Goal: Task Accomplishment & Management: Complete application form

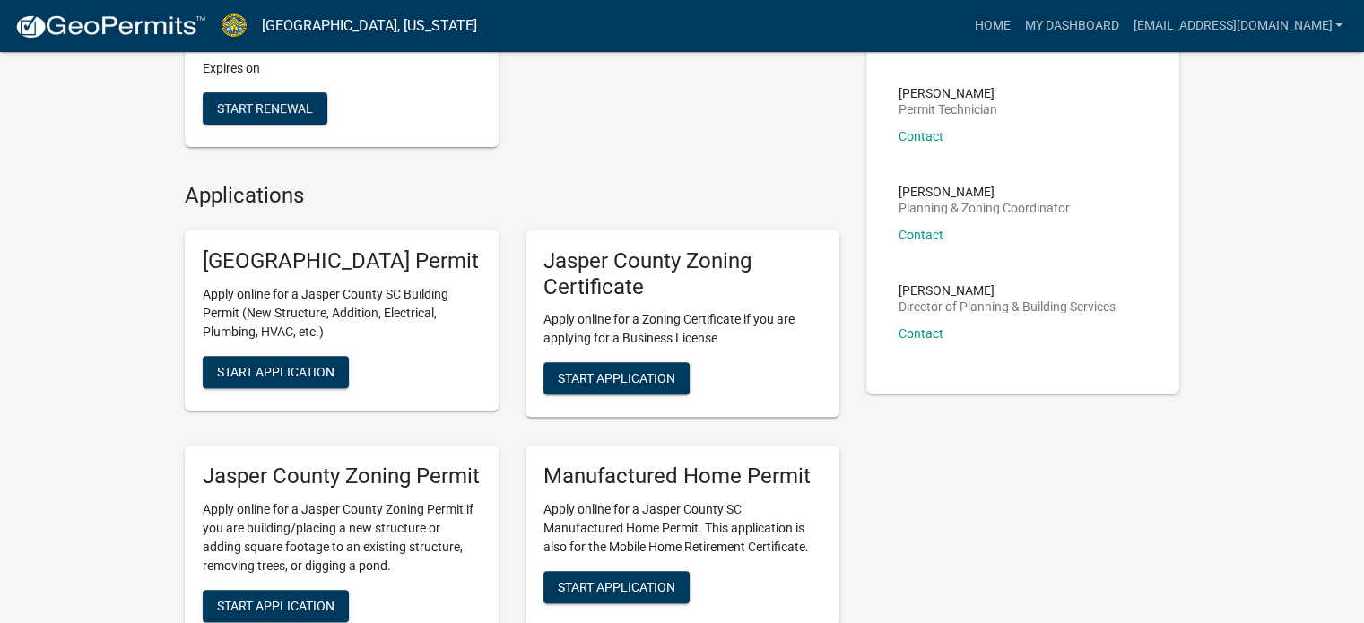
scroll to position [269, 0]
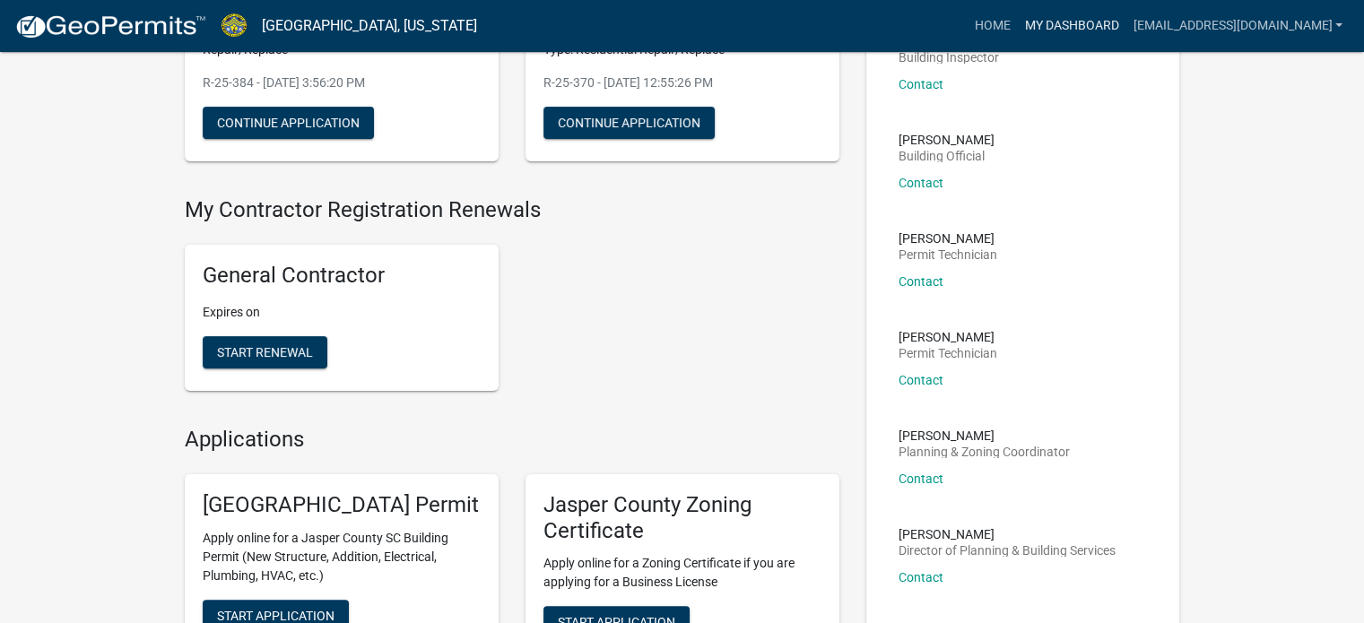
click at [1045, 10] on link "My Dashboard" at bounding box center [1071, 26] width 109 height 34
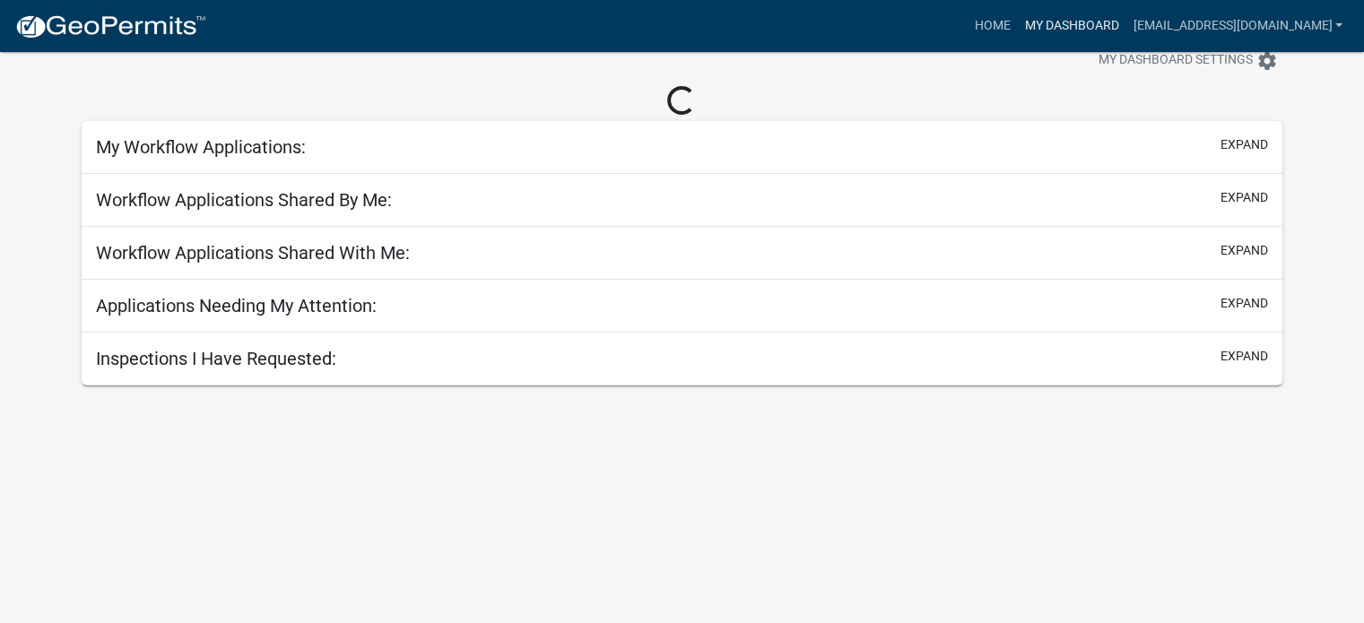
scroll to position [52, 0]
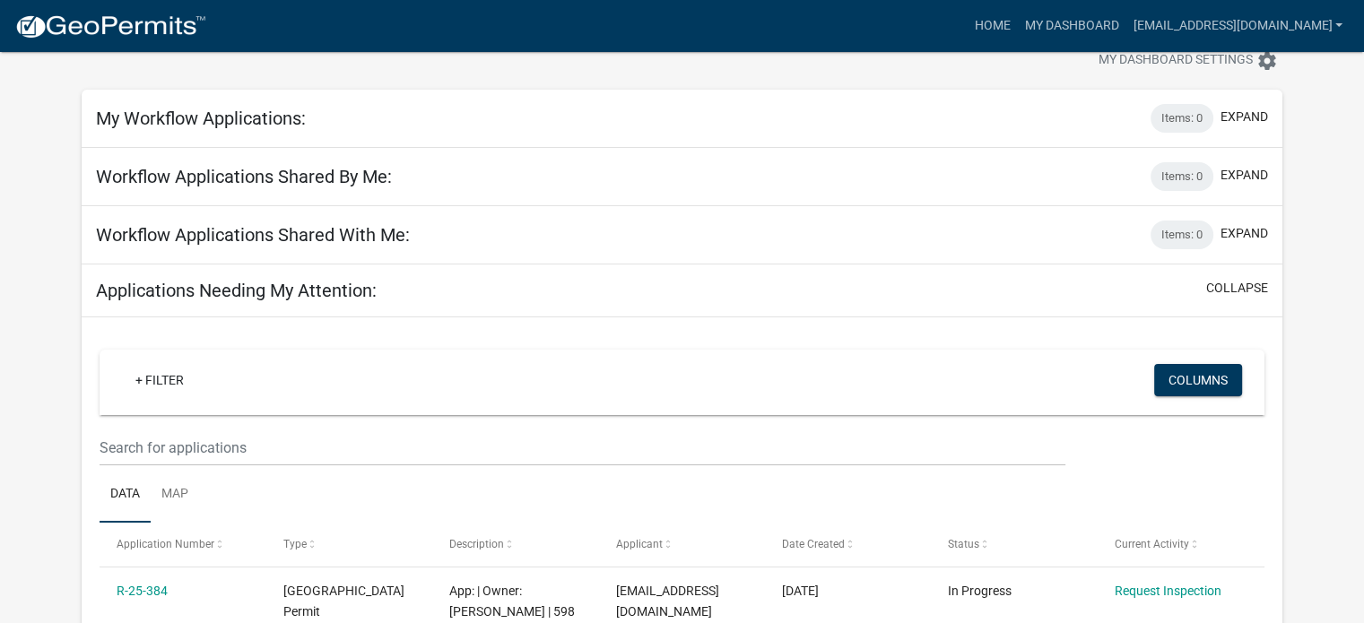
scroll to position [321, 0]
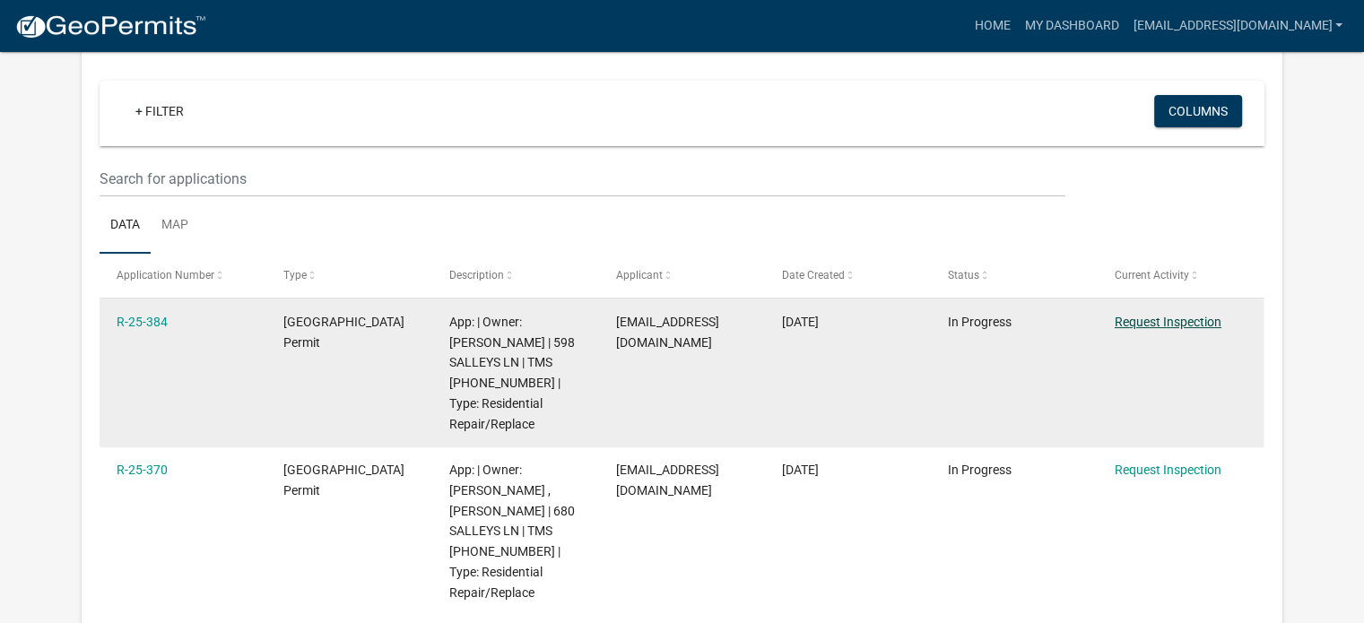
click at [1203, 316] on link "Request Inspection" at bounding box center [1168, 322] width 107 height 14
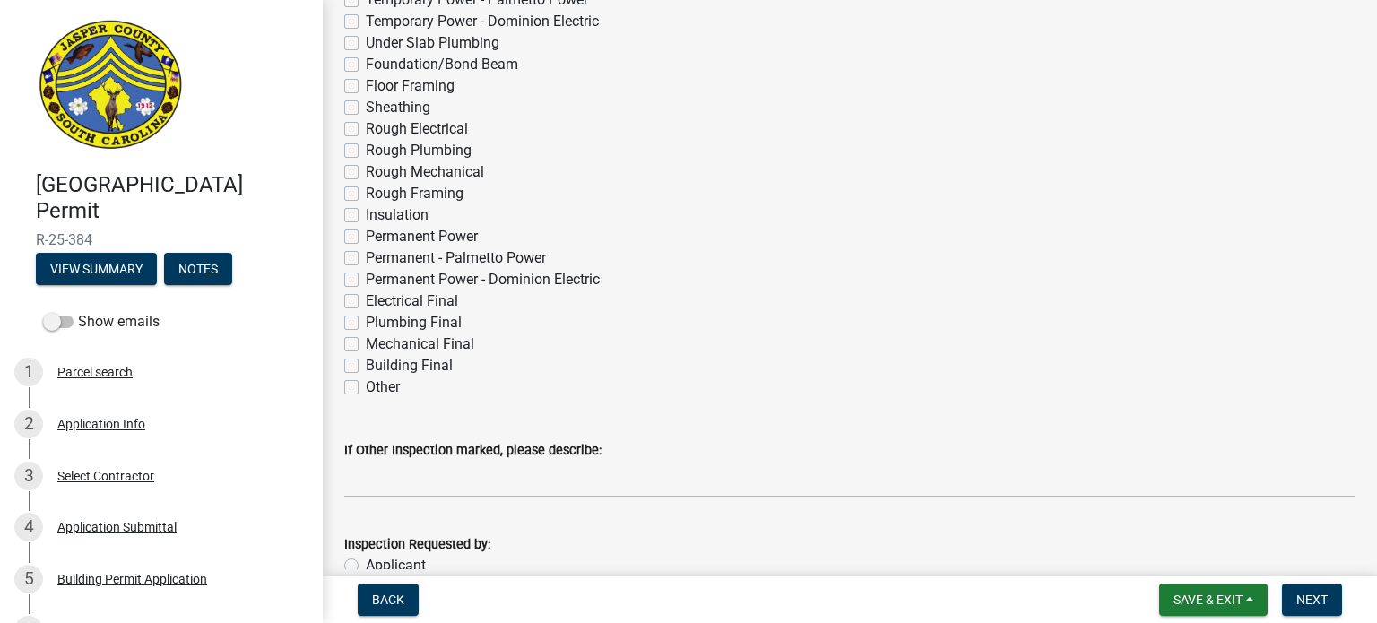
scroll to position [179, 0]
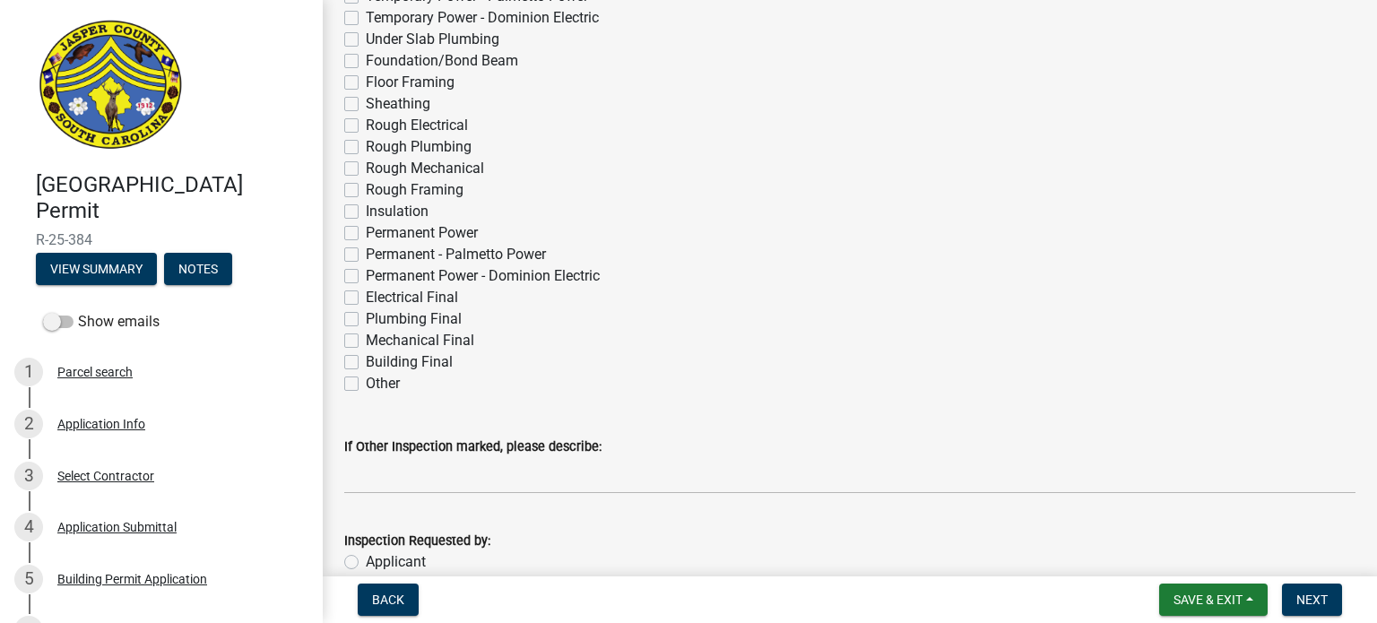
click at [366, 360] on label "Building Final" at bounding box center [409, 363] width 87 height 22
click at [366, 360] on input "Building Final" at bounding box center [372, 358] width 12 height 12
checkbox input "true"
checkbox input "false"
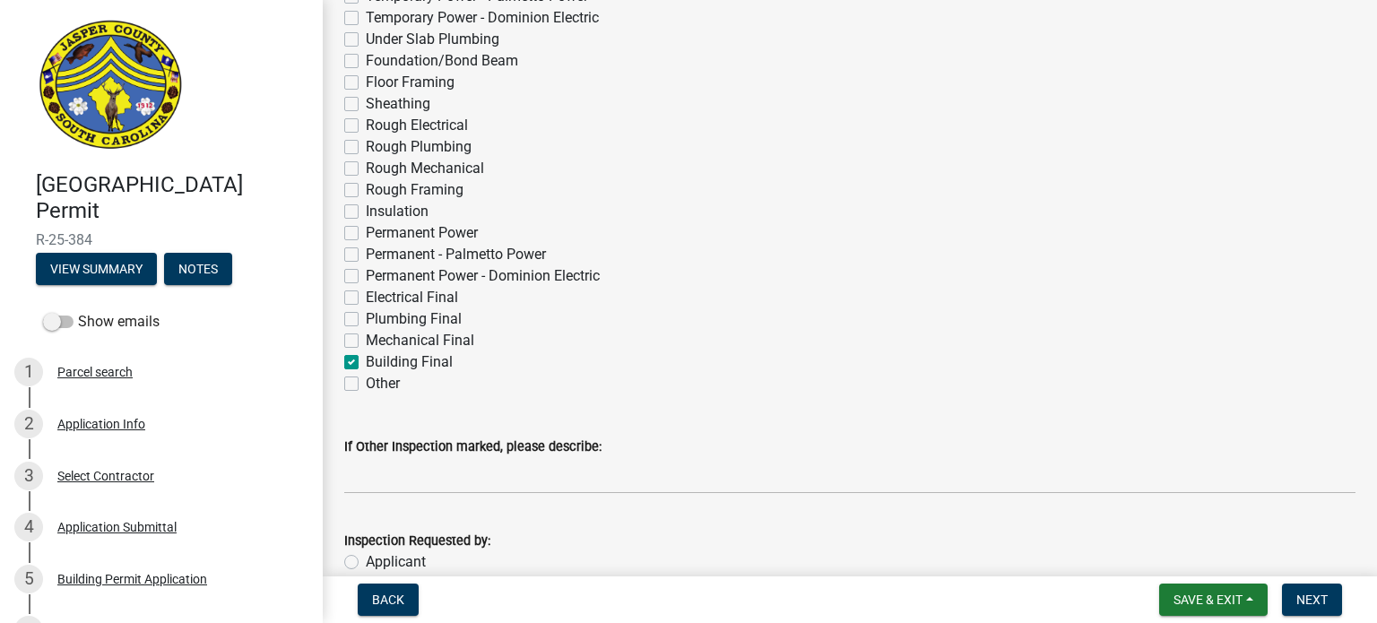
checkbox input "false"
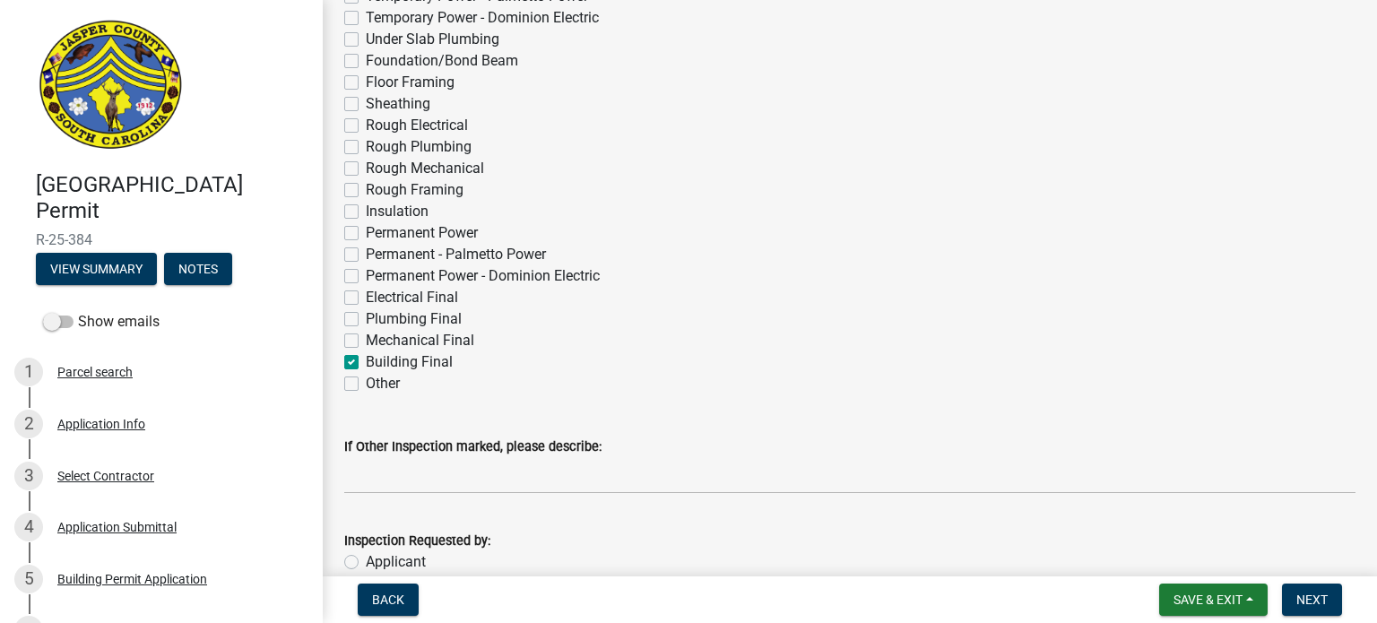
checkbox input "false"
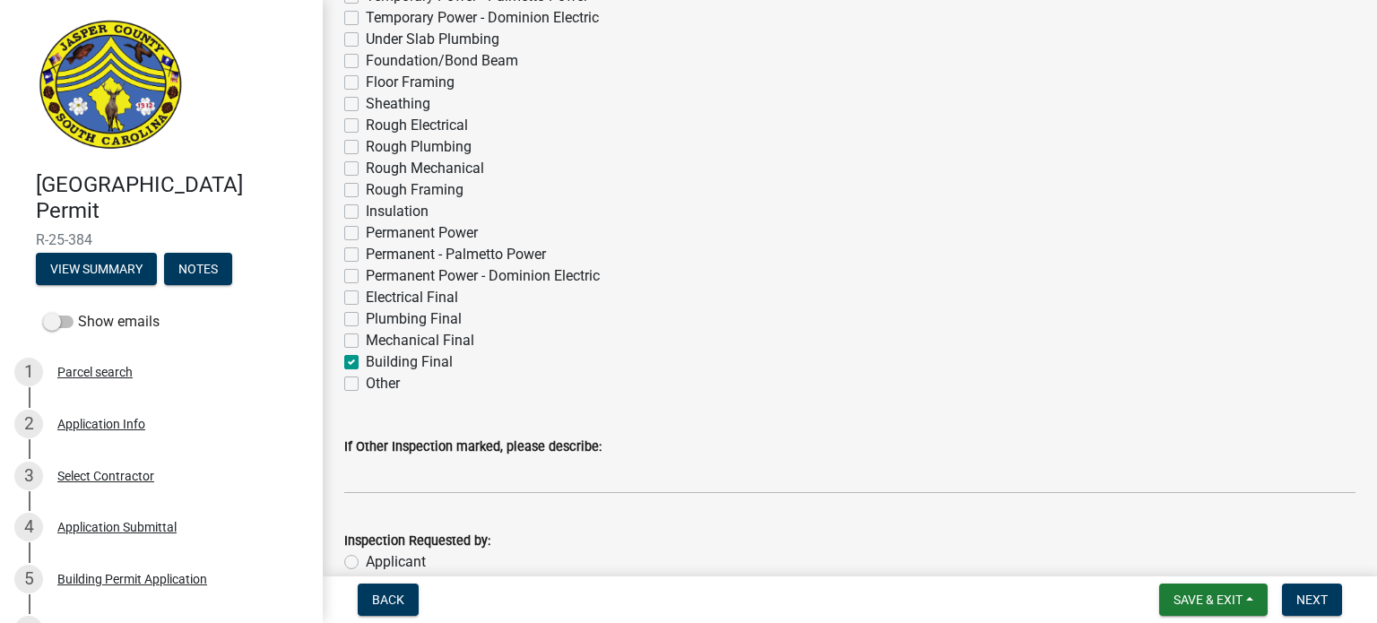
checkbox input "false"
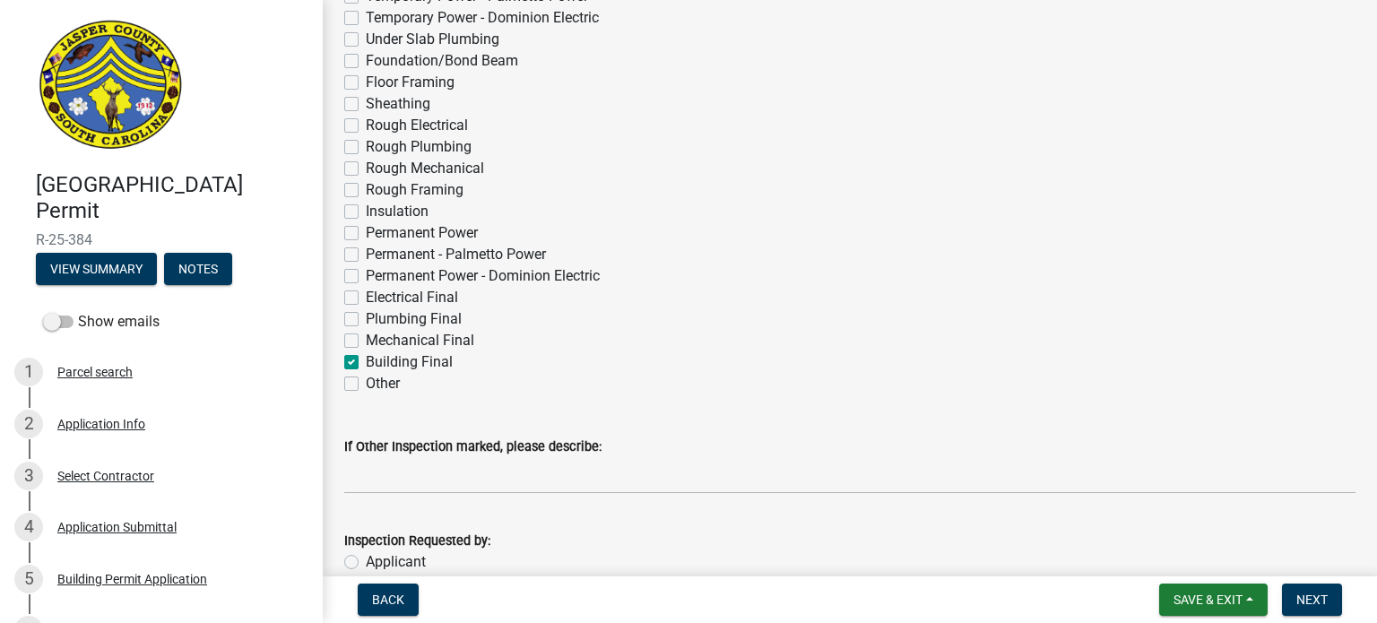
checkbox input "false"
checkbox input "true"
click at [366, 385] on label "Other" at bounding box center [383, 384] width 34 height 22
click at [366, 385] on input "Other" at bounding box center [372, 379] width 12 height 12
checkbox input "true"
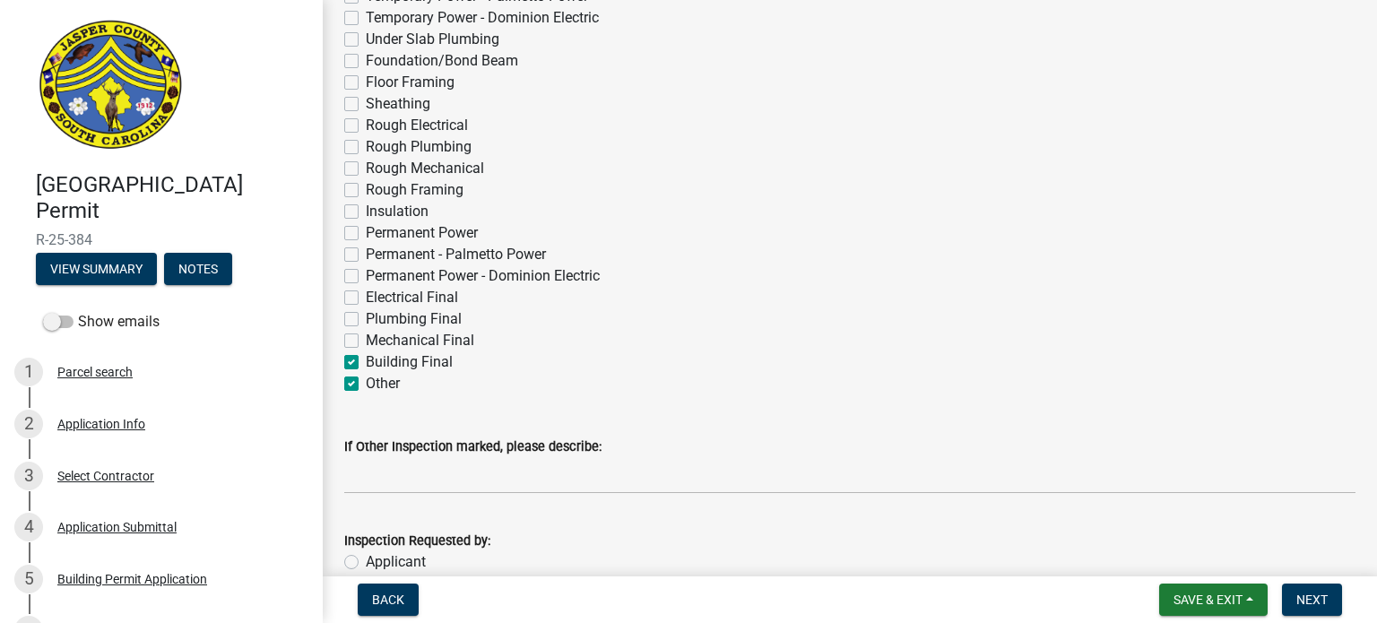
checkbox input "false"
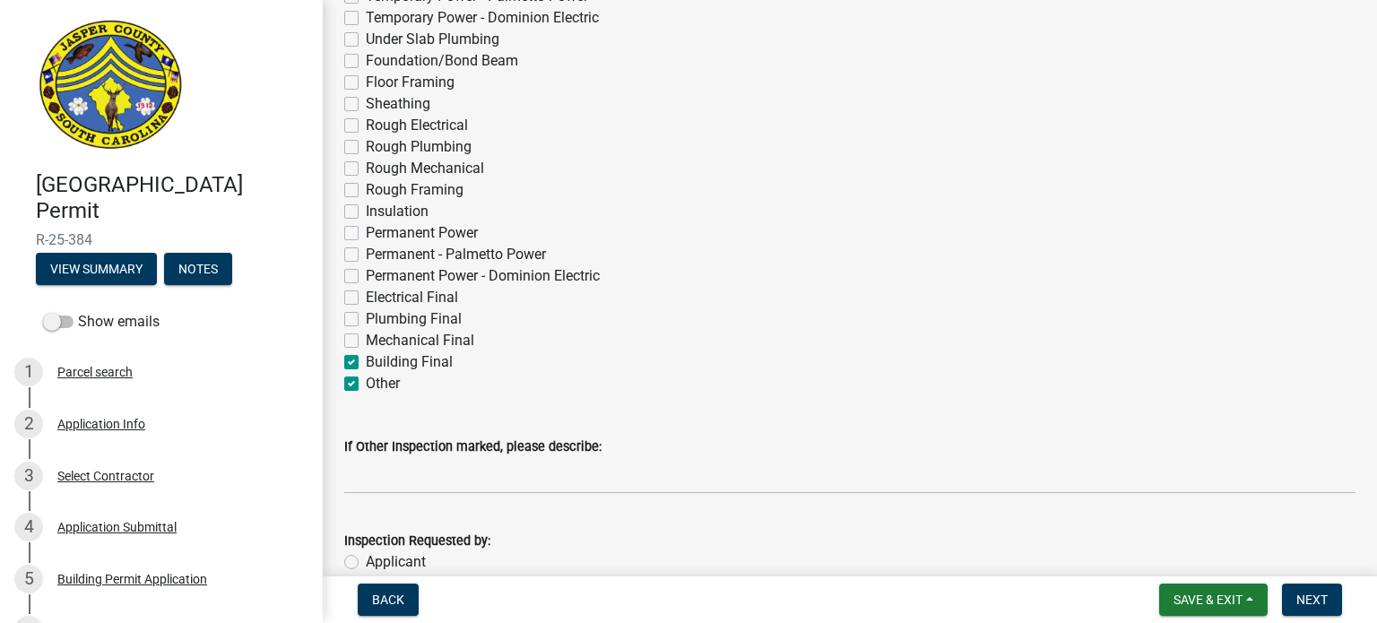
checkbox input "false"
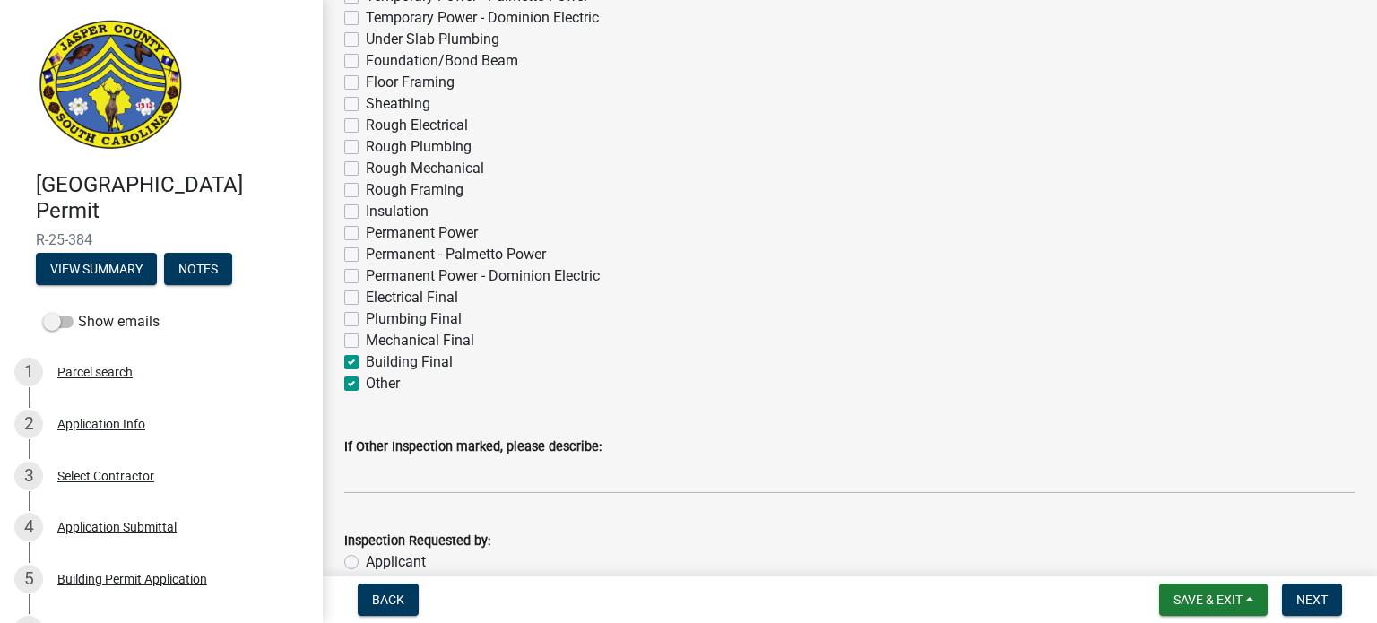
checkbox input "false"
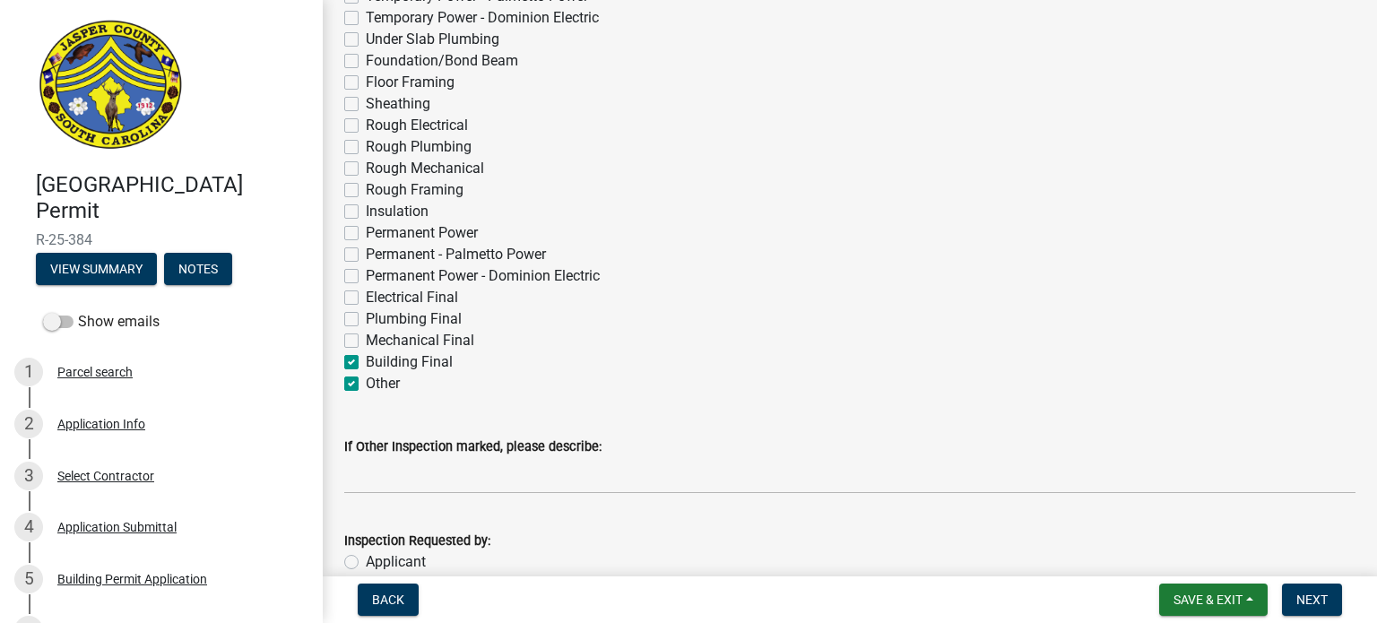
checkbox input "false"
checkbox input "true"
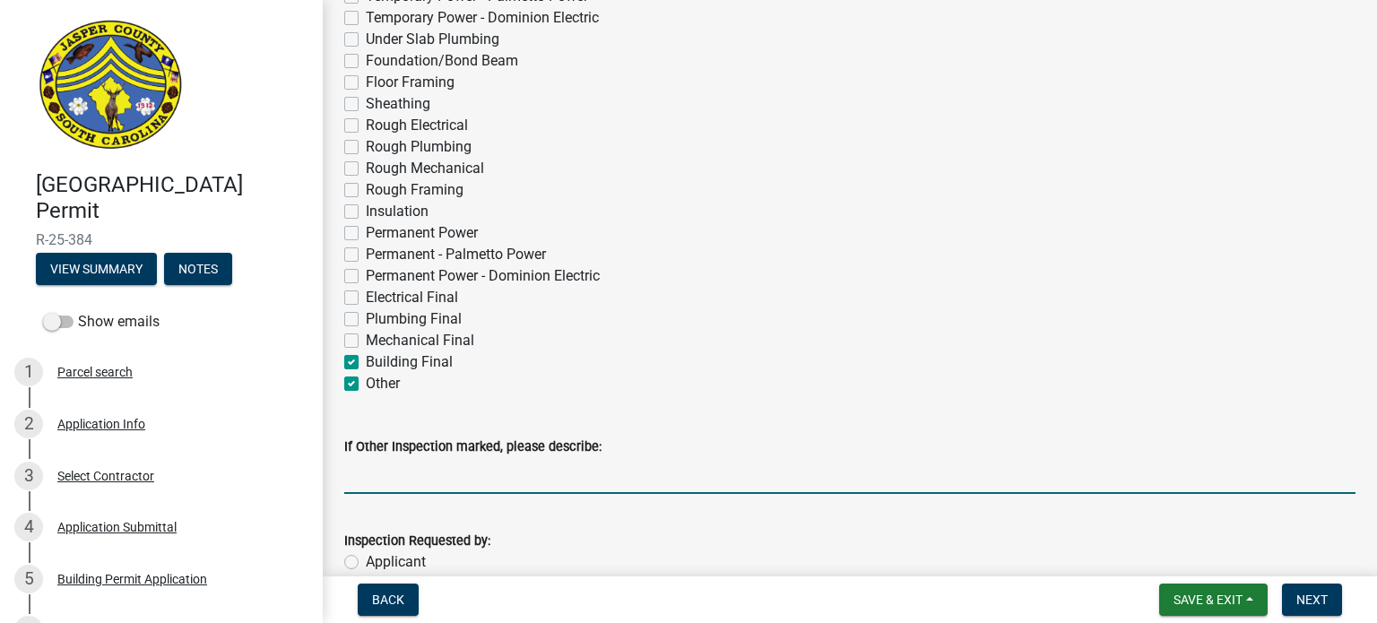
click at [352, 482] on input "If Other Inspection marked, please describe:" at bounding box center [850, 475] width 1012 height 37
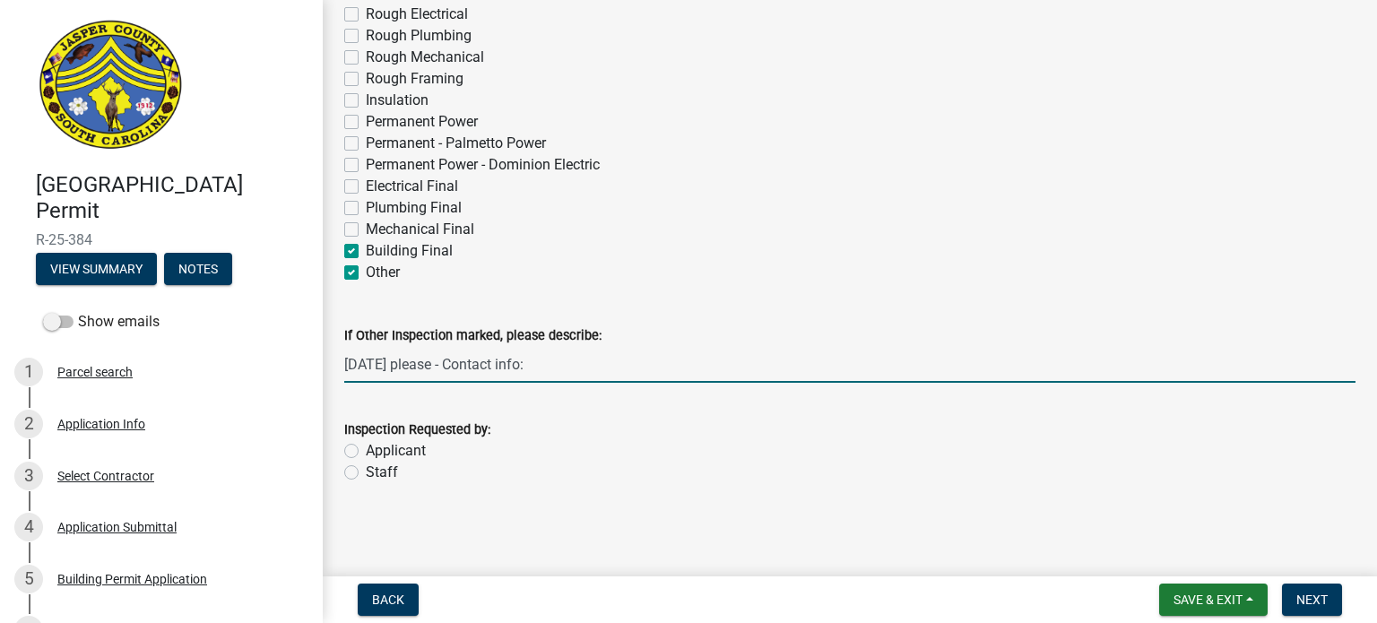
click at [634, 365] on input "[DATE] please - Contact info:" at bounding box center [850, 364] width 1012 height 37
paste input "8033986783"
type input "[DATE] please - Contact info: [PHONE_NUMBER] [PERSON_NAME]"
click at [366, 448] on label "Applicant" at bounding box center [396, 451] width 60 height 22
click at [366, 448] on input "Applicant" at bounding box center [372, 446] width 12 height 12
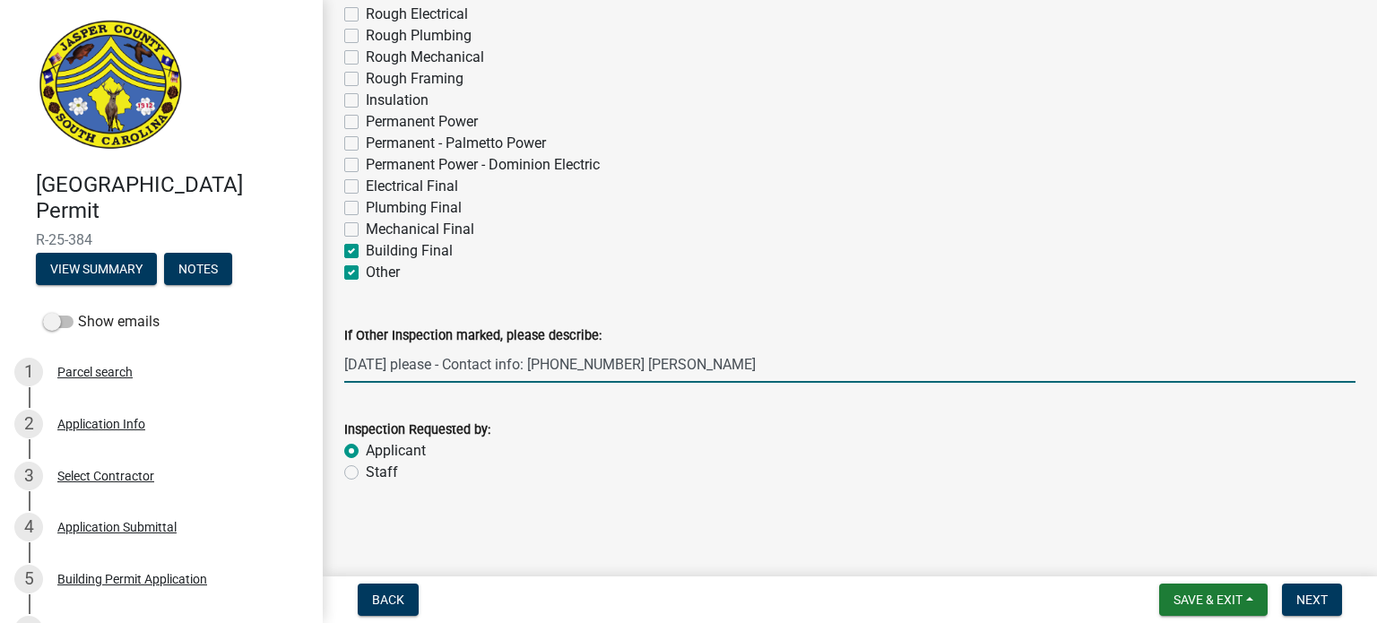
radio input "true"
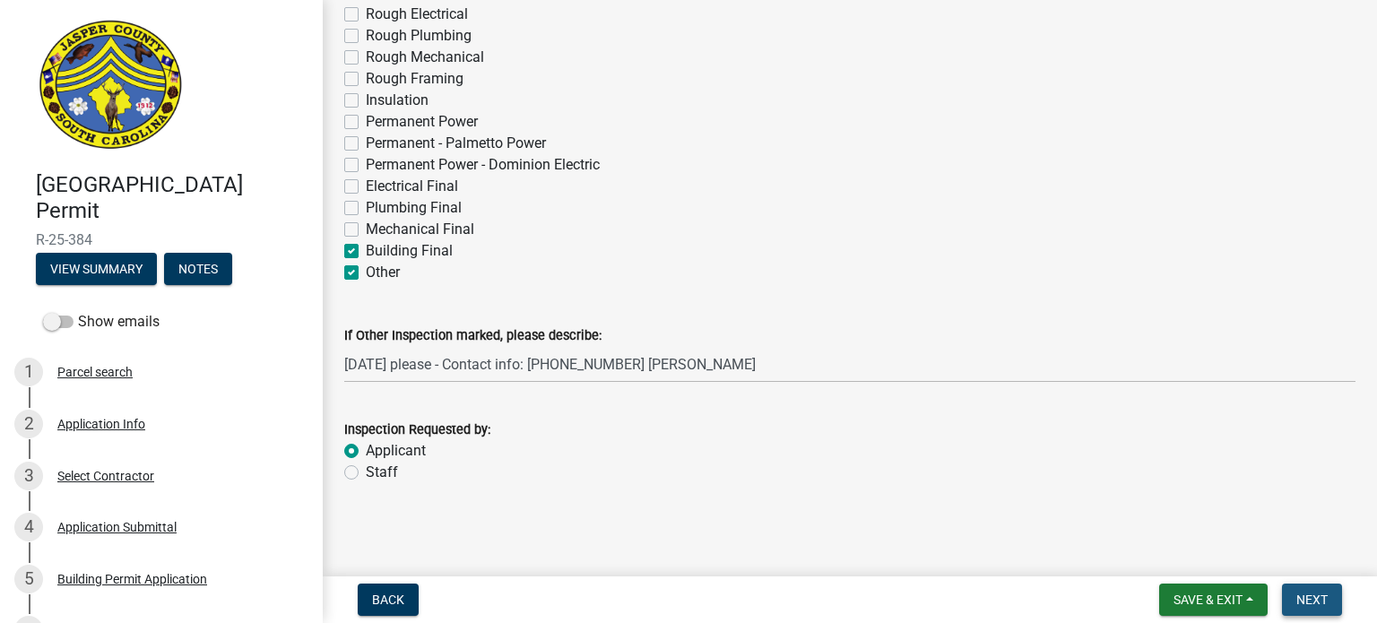
click at [1307, 598] on span "Next" at bounding box center [1312, 600] width 31 height 14
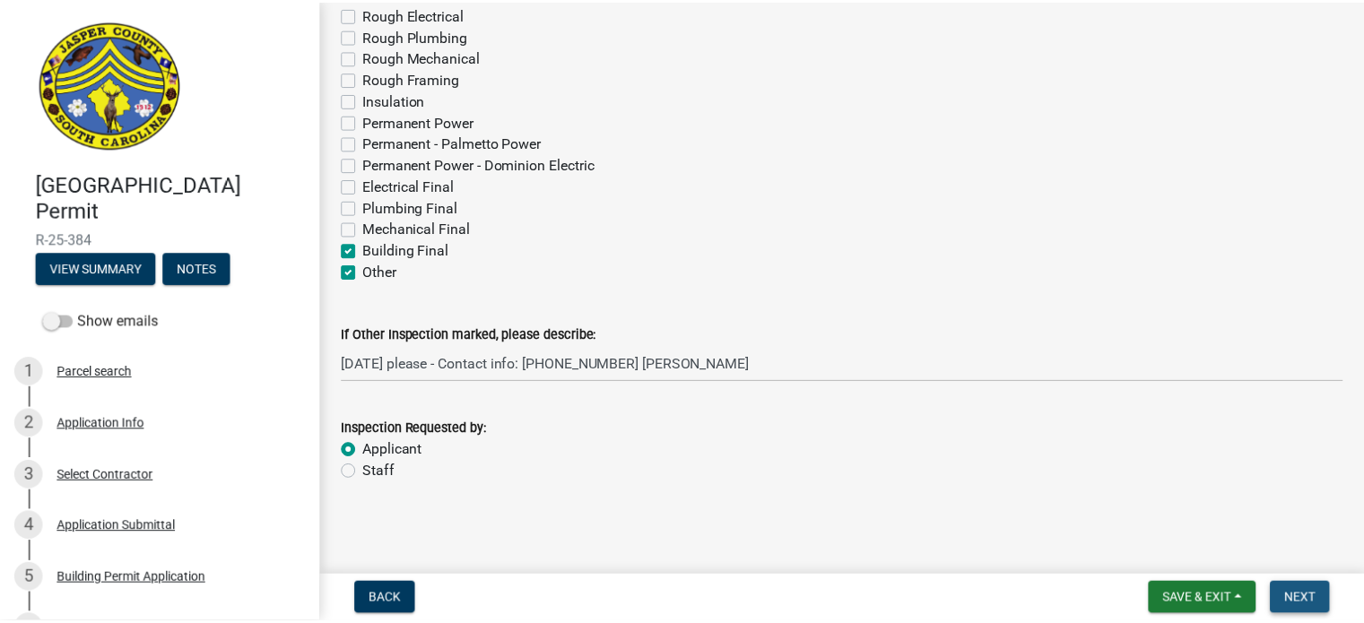
scroll to position [0, 0]
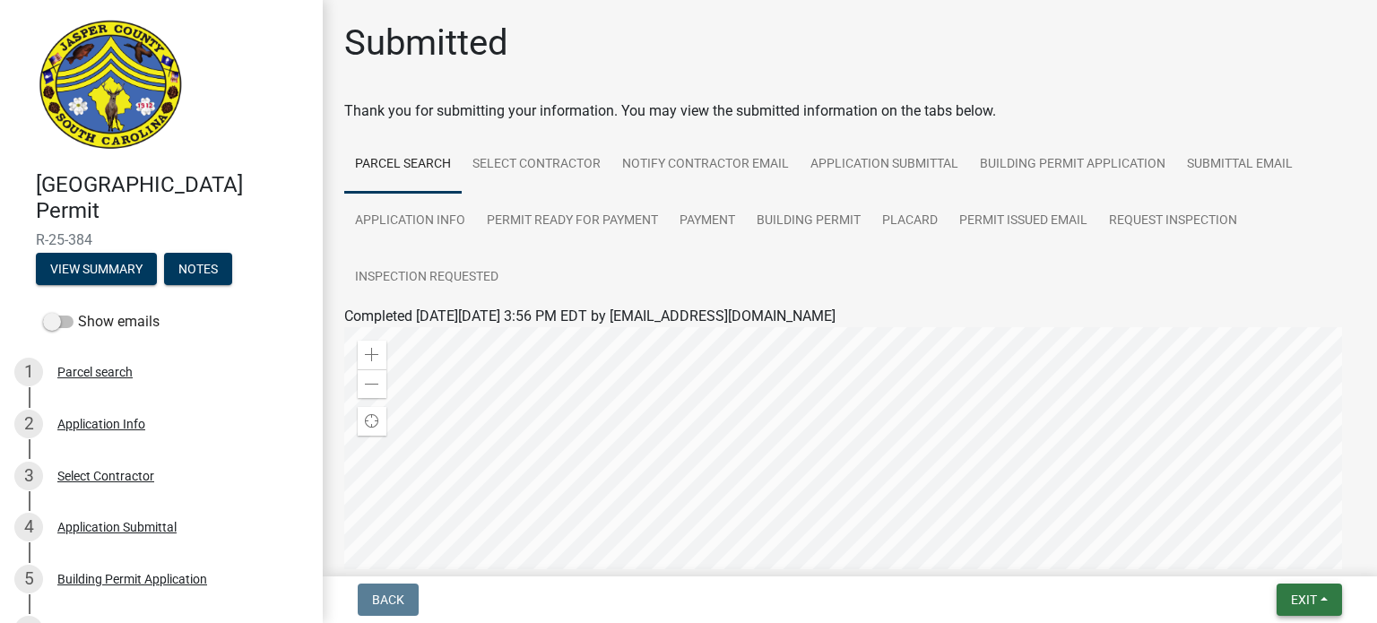
click at [1307, 605] on span "Exit" at bounding box center [1304, 600] width 26 height 14
click at [1263, 551] on button "Save & Exit" at bounding box center [1271, 553] width 143 height 43
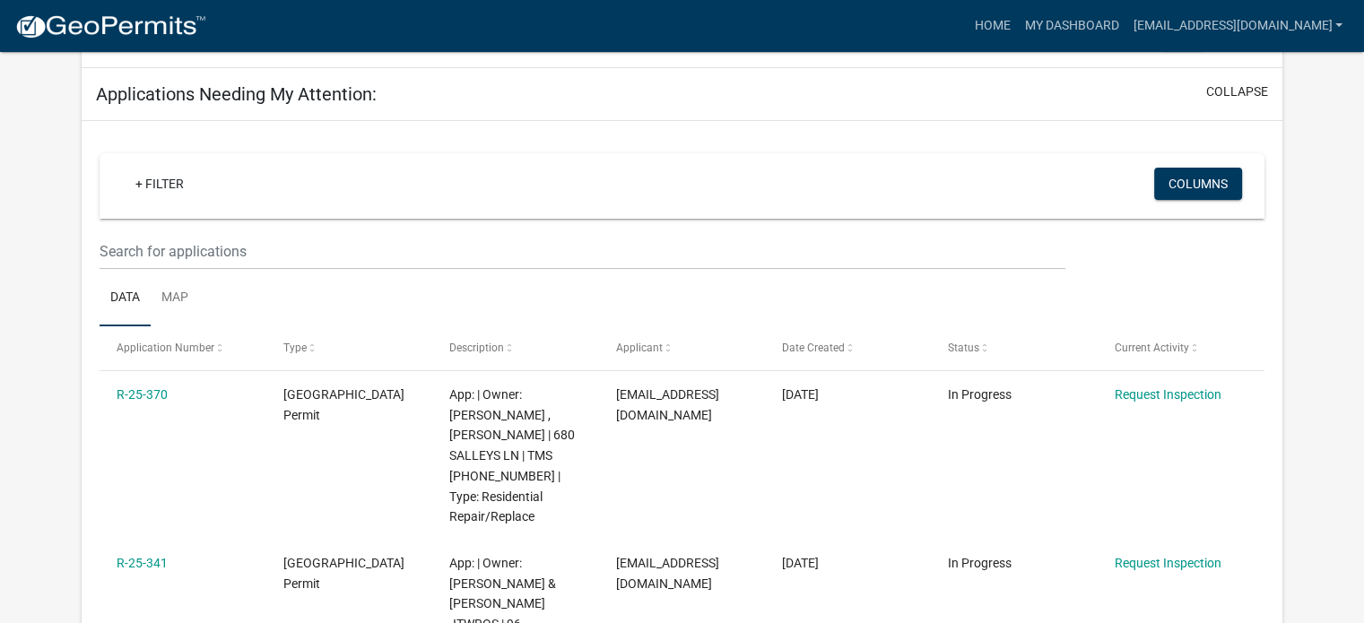
scroll to position [226, 0]
